Goal: Task Accomplishment & Management: Manage account settings

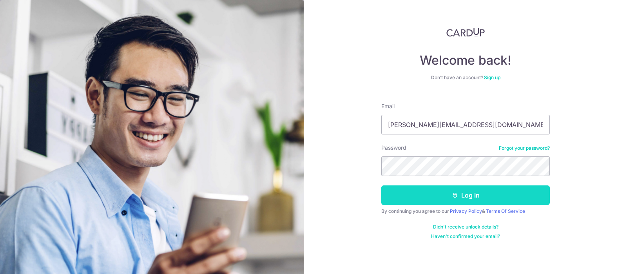
click at [454, 190] on button "Log in" at bounding box center [465, 195] width 168 height 20
